Goal: Task Accomplishment & Management: Use online tool/utility

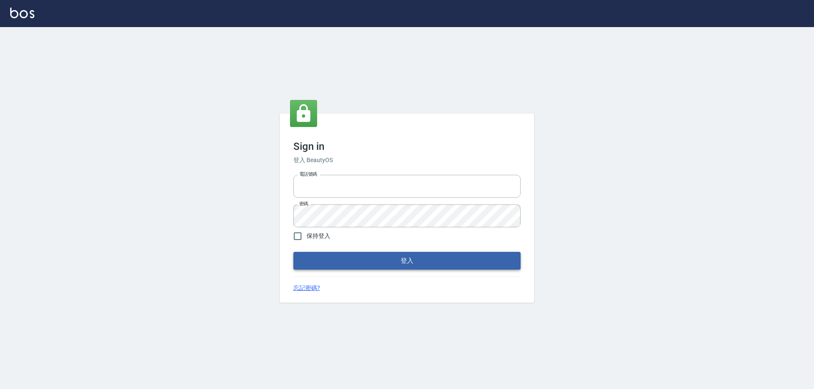
type input "27222158"
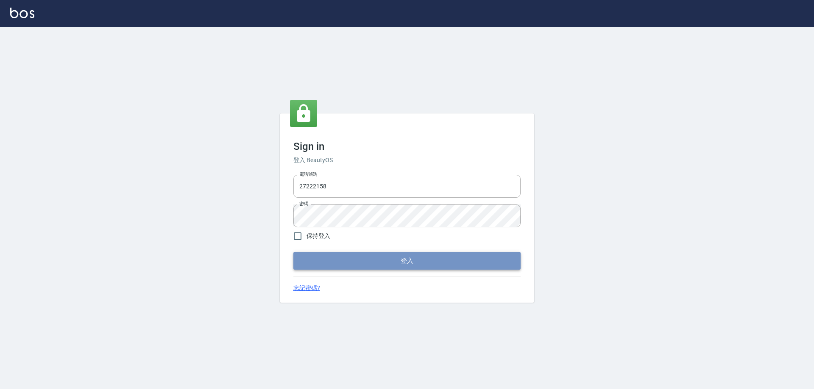
click at [369, 265] on button "登入" at bounding box center [406, 261] width 227 height 18
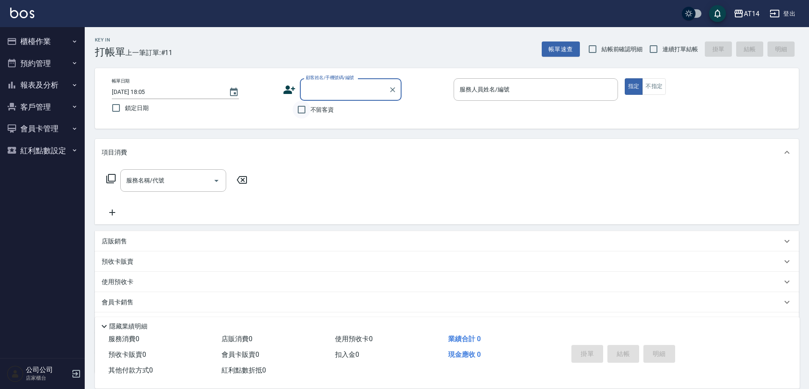
click at [304, 114] on input "不留客資" at bounding box center [302, 110] width 18 height 18
checkbox input "true"
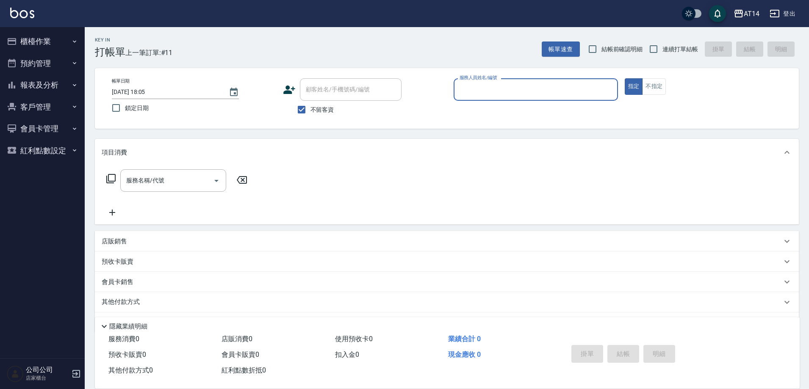
drag, startPoint x: 540, startPoint y: 97, endPoint x: 534, endPoint y: 97, distance: 6.4
click at [541, 97] on input "服務人員姓名/編號" at bounding box center [536, 89] width 157 height 15
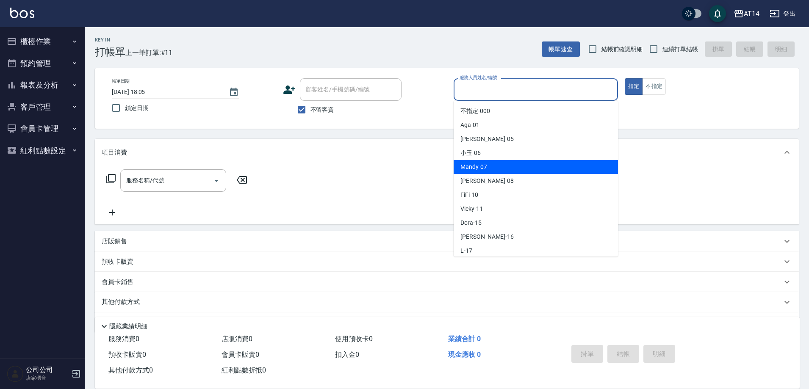
click at [465, 168] on span "Mandy -07" at bounding box center [474, 167] width 27 height 9
type input "Mandy-07"
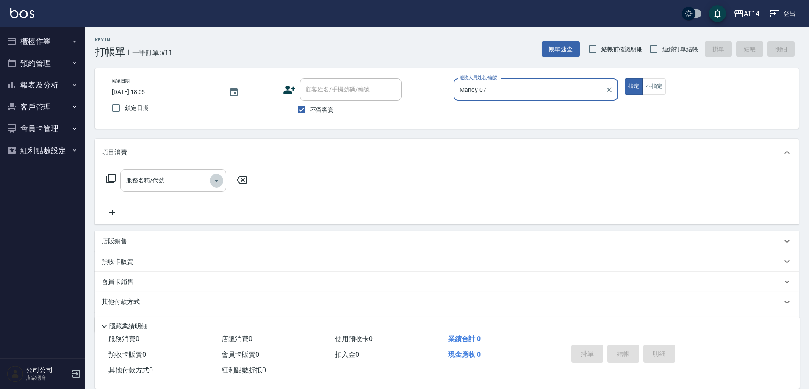
click at [216, 184] on icon "Open" at bounding box center [216, 181] width 10 height 10
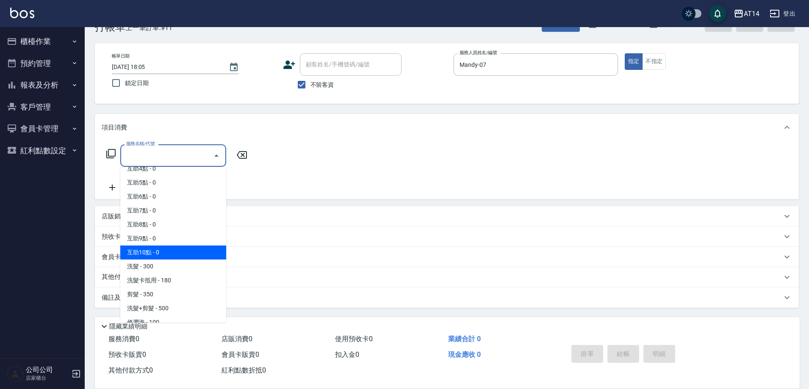
scroll to position [85, 0]
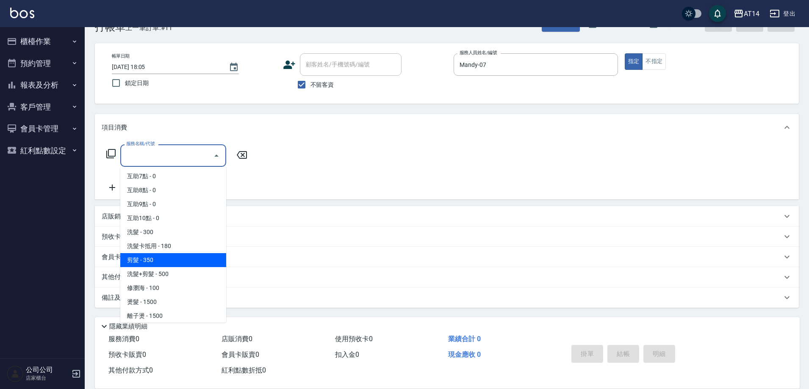
click at [145, 261] on span "剪髮 - 350" at bounding box center [173, 260] width 106 height 14
type input "剪髮(021)"
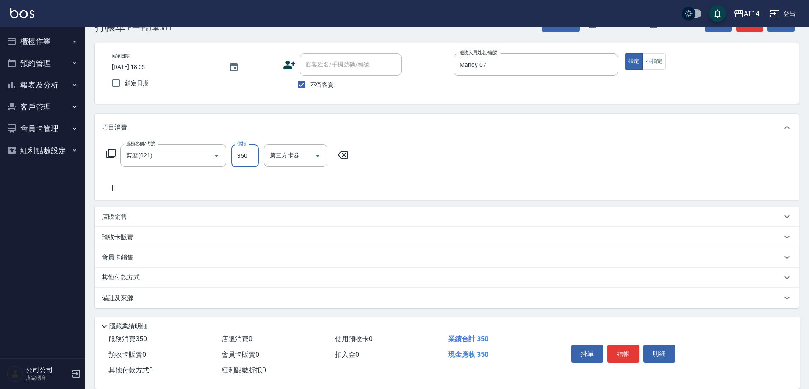
click at [243, 153] on input "350" at bounding box center [245, 156] width 28 height 23
type input "400"
click at [625, 351] on button "結帳" at bounding box center [624, 354] width 32 height 18
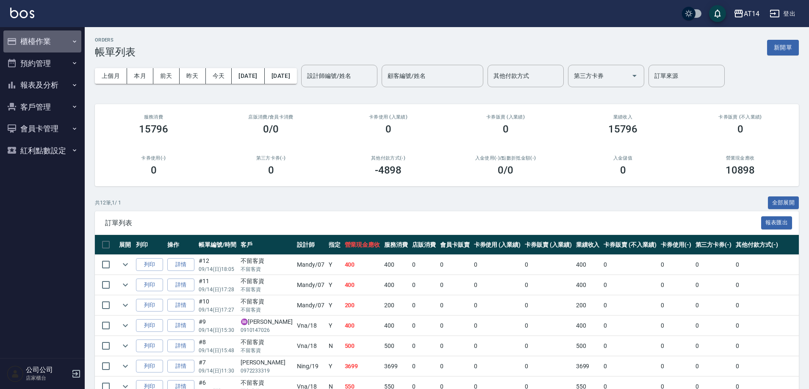
click at [40, 40] on button "櫃檯作業" at bounding box center [42, 42] width 78 height 22
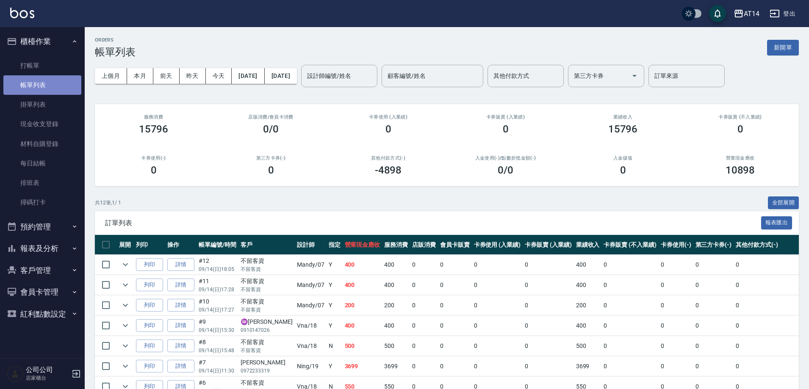
click at [63, 85] on link "帳單列表" at bounding box center [42, 84] width 78 height 19
click at [53, 228] on button "預約管理" at bounding box center [42, 227] width 78 height 22
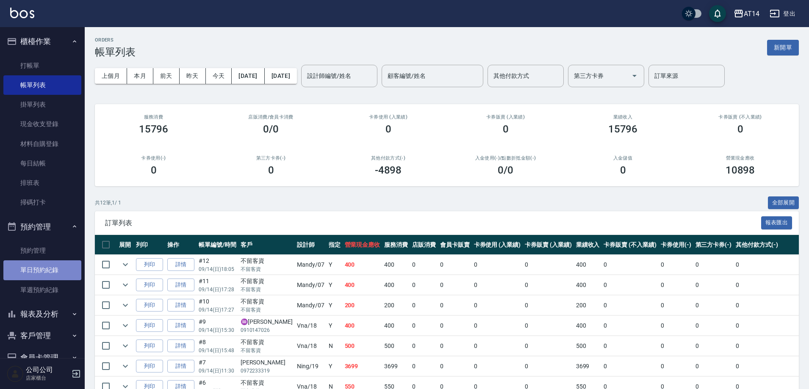
click at [45, 271] on link "單日預約紀錄" at bounding box center [42, 270] width 78 height 19
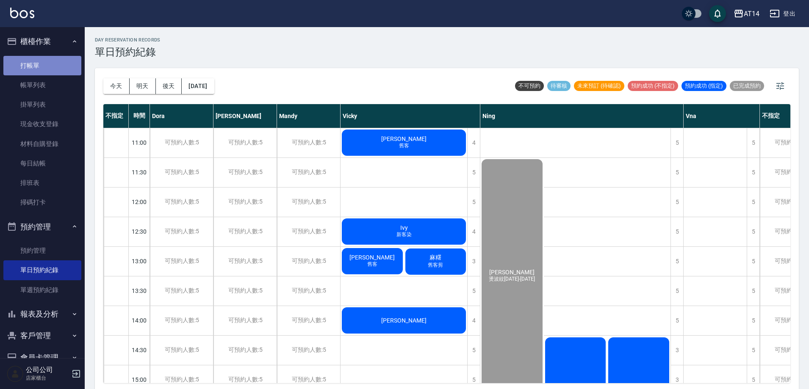
click at [47, 56] on link "打帳單" at bounding box center [42, 65] width 78 height 19
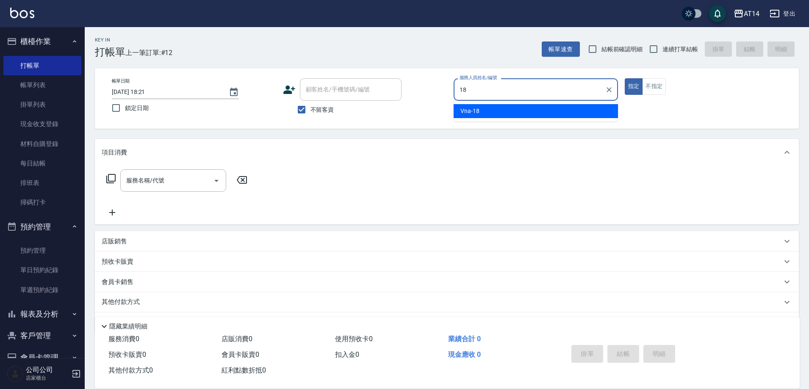
type input "18"
type button "true"
type input "Vna-18"
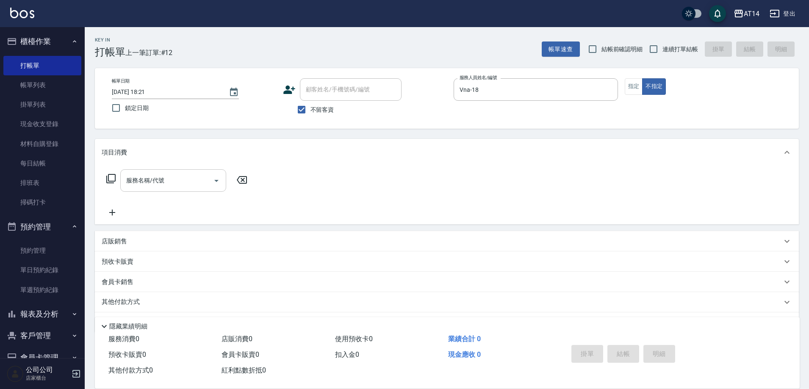
click at [204, 180] on input "服務名稱/代號" at bounding box center [167, 180] width 86 height 15
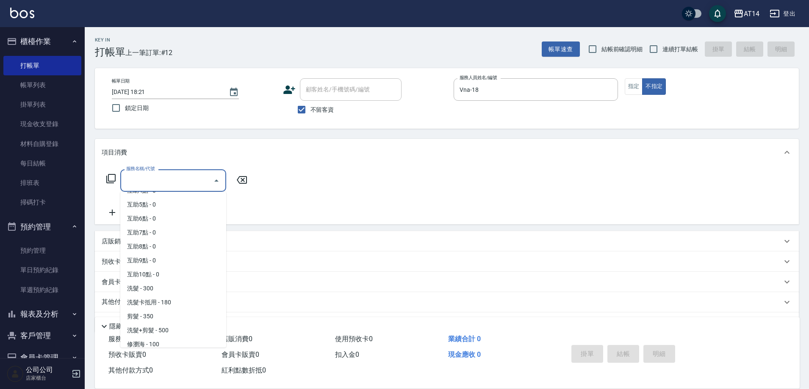
scroll to position [127, 0]
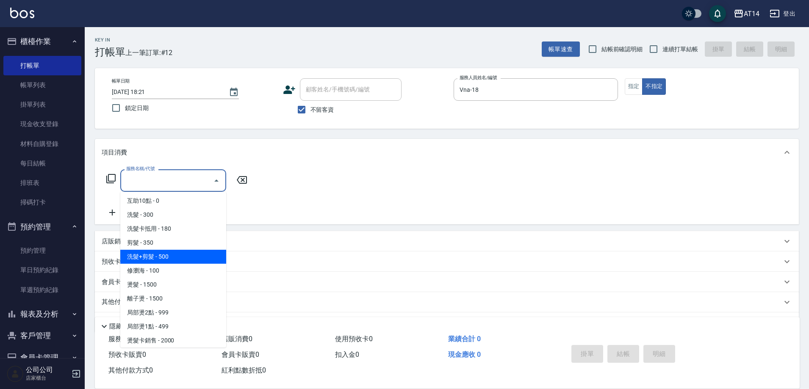
click at [184, 263] on span "洗髮+剪髮 - 500" at bounding box center [173, 257] width 106 height 14
type input "洗髮+剪髮(022)"
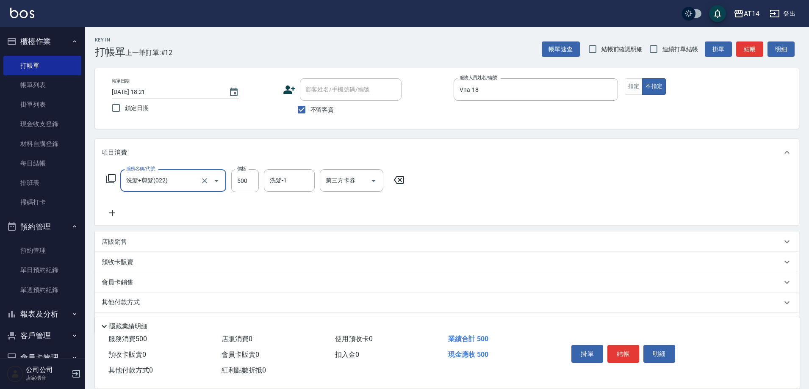
scroll to position [25, 0]
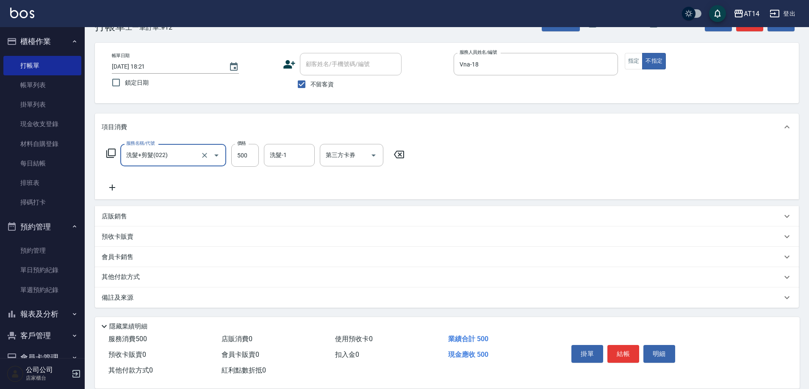
click at [174, 301] on div "備註及來源" at bounding box center [442, 298] width 681 height 9
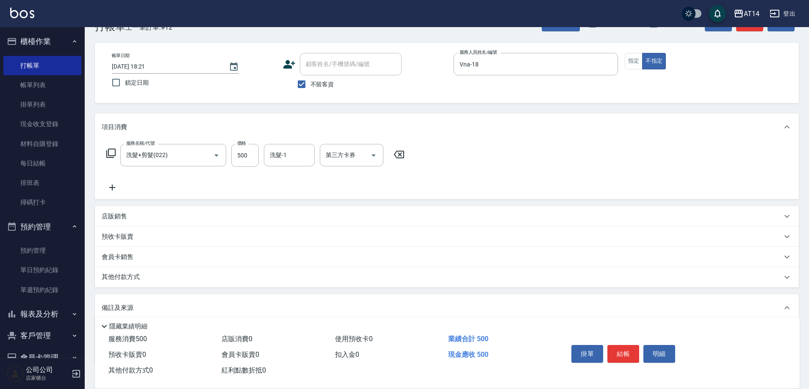
click at [173, 267] on div "其他付款方式 其他付款方式 其他付款方式" at bounding box center [447, 277] width 704 height 20
click at [172, 275] on div "其他付款方式" at bounding box center [442, 277] width 681 height 9
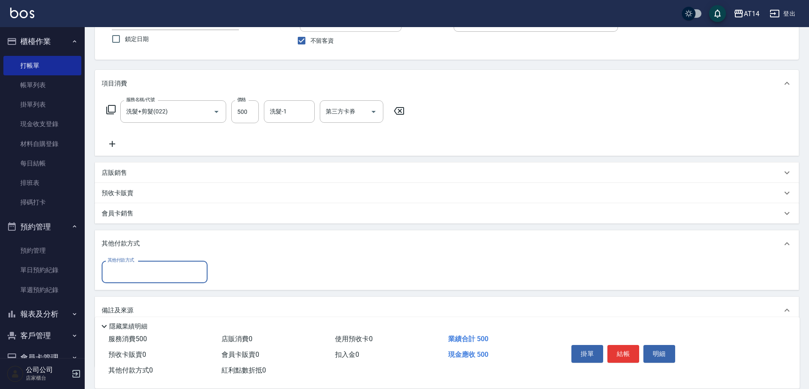
scroll to position [85, 0]
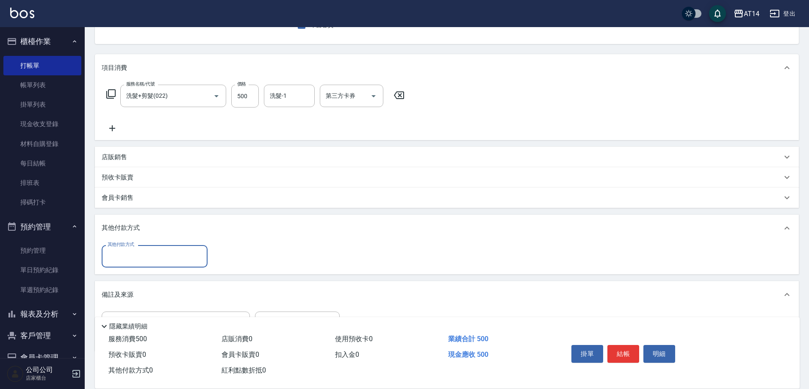
click at [158, 249] on input "其他付款方式" at bounding box center [155, 256] width 98 height 15
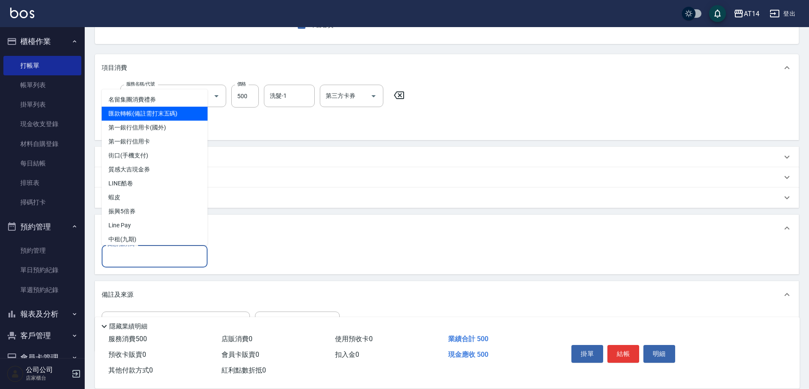
click at [159, 112] on span "匯款轉帳(備註需打末五碼)" at bounding box center [155, 114] width 106 height 14
type input "匯款轉帳(備註需打末五碼)"
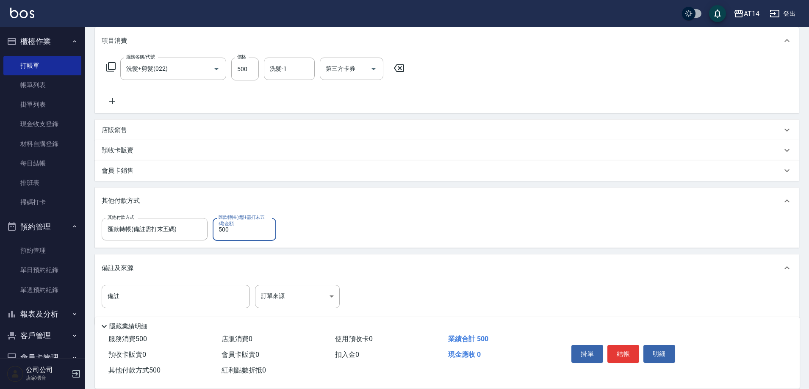
scroll to position [127, 0]
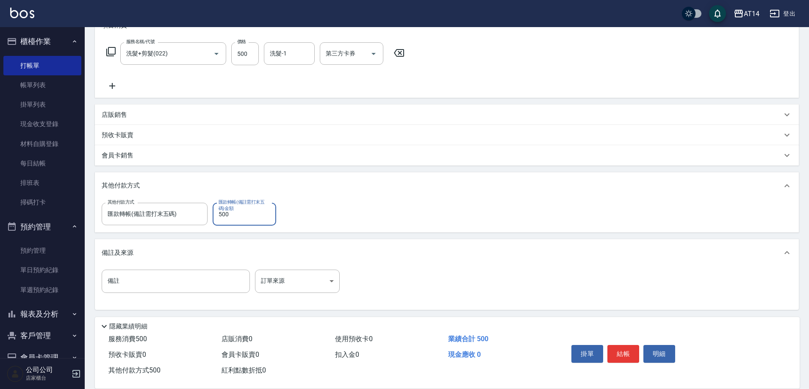
type input "500"
click at [169, 267] on div "備註 備註 訂單來源 ​ 訂單來源" at bounding box center [447, 288] width 704 height 43
click at [173, 272] on input "備註" at bounding box center [176, 281] width 148 height 23
type input "末五碼 15453"
click at [619, 353] on button "結帳" at bounding box center [624, 354] width 32 height 18
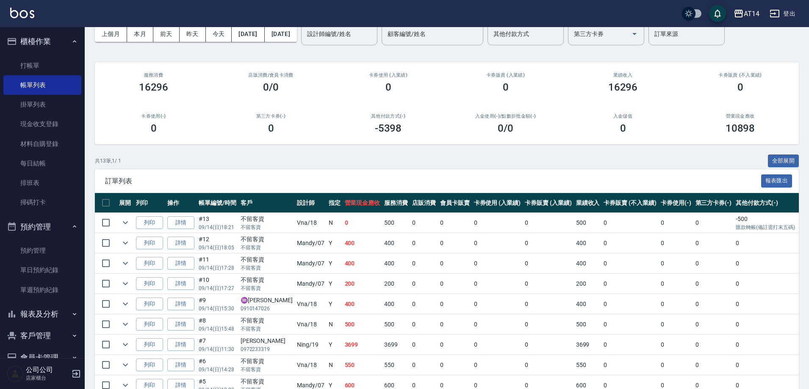
scroll to position [42, 0]
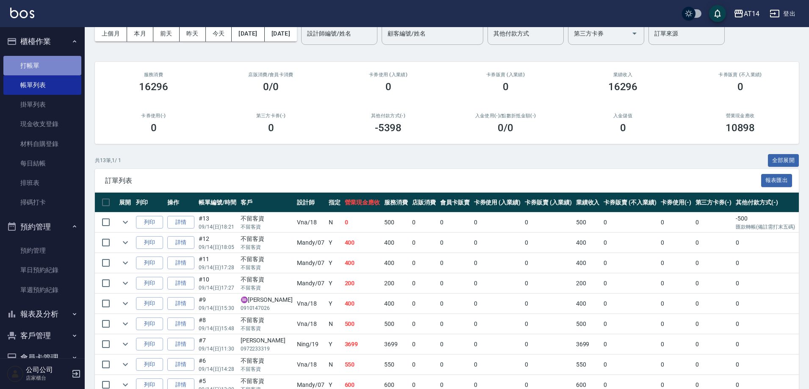
click at [52, 60] on link "打帳單" at bounding box center [42, 65] width 78 height 19
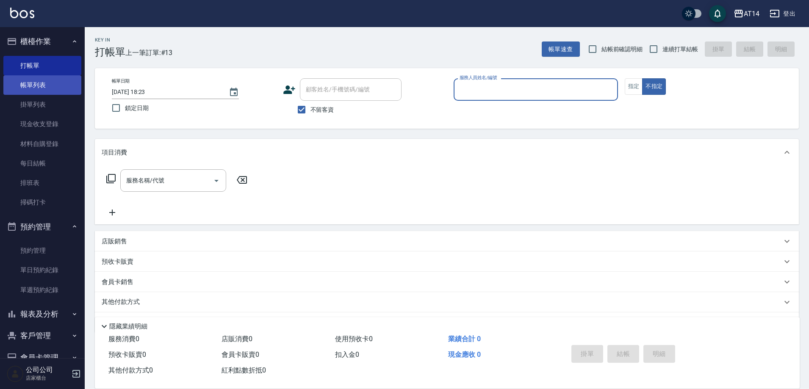
click at [52, 76] on link "帳單列表" at bounding box center [42, 84] width 78 height 19
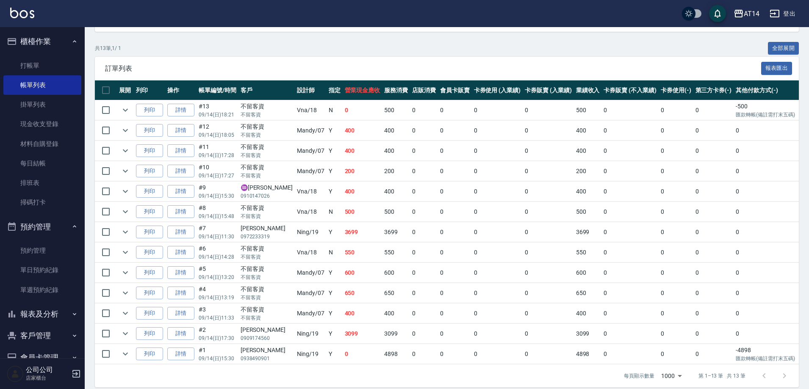
scroll to position [170, 0]
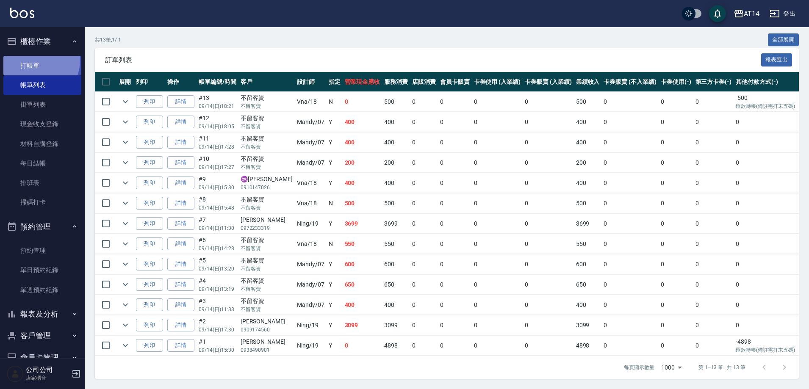
click at [34, 60] on link "打帳單" at bounding box center [42, 65] width 78 height 19
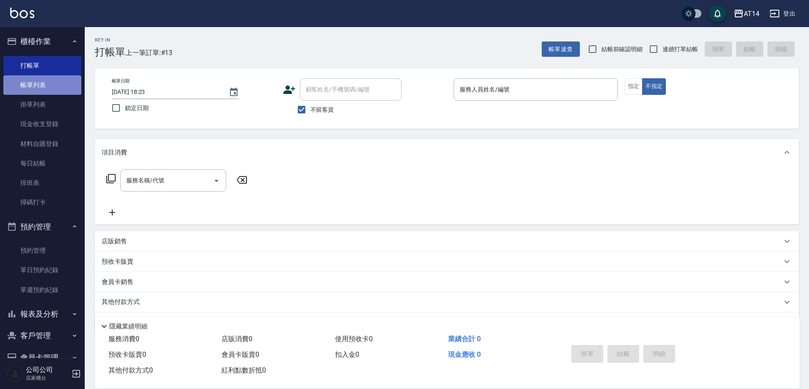
click at [57, 87] on link "帳單列表" at bounding box center [42, 84] width 78 height 19
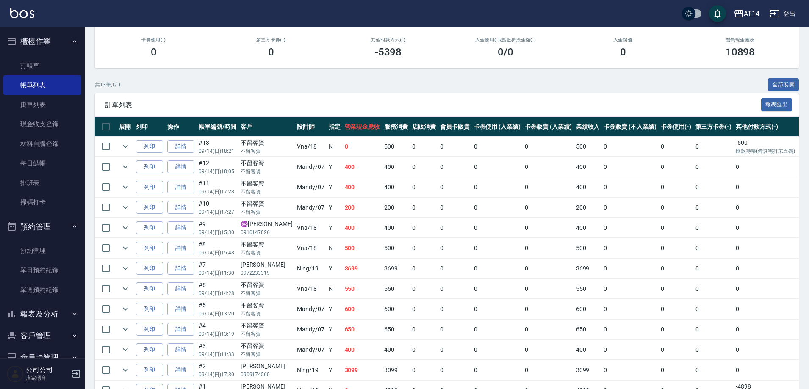
scroll to position [170, 0]
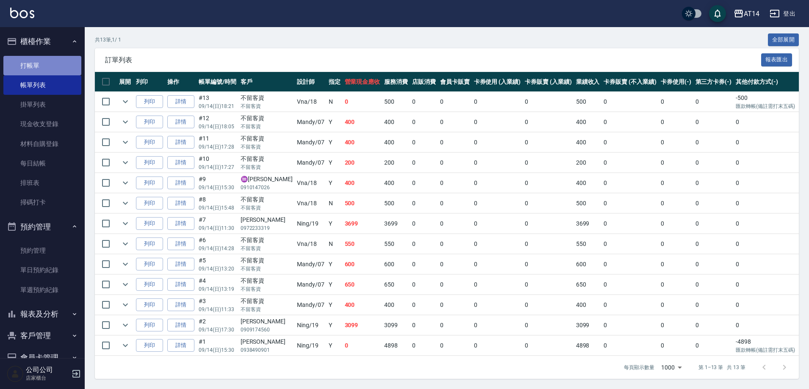
click at [44, 73] on link "打帳單" at bounding box center [42, 65] width 78 height 19
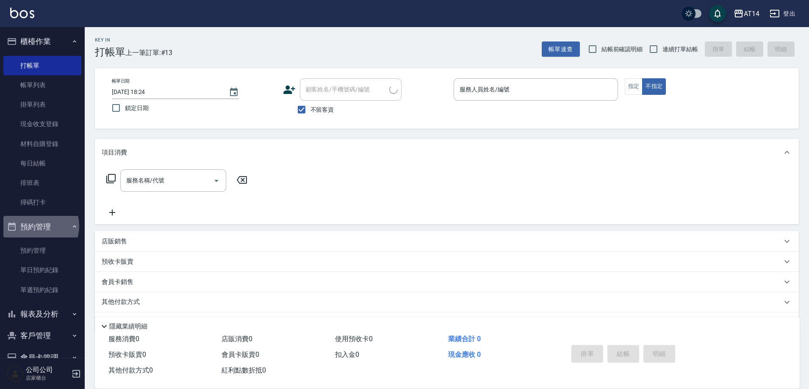
click at [36, 226] on button "預約管理" at bounding box center [42, 227] width 78 height 22
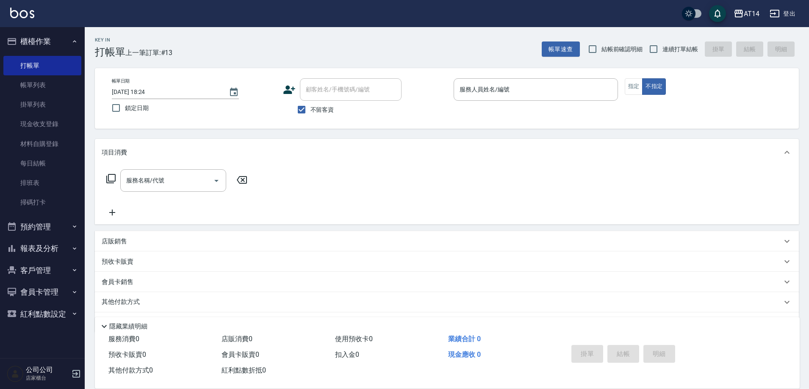
click at [58, 39] on button "櫃檯作業" at bounding box center [42, 42] width 78 height 22
